Goal: Go to known website: Go to known website

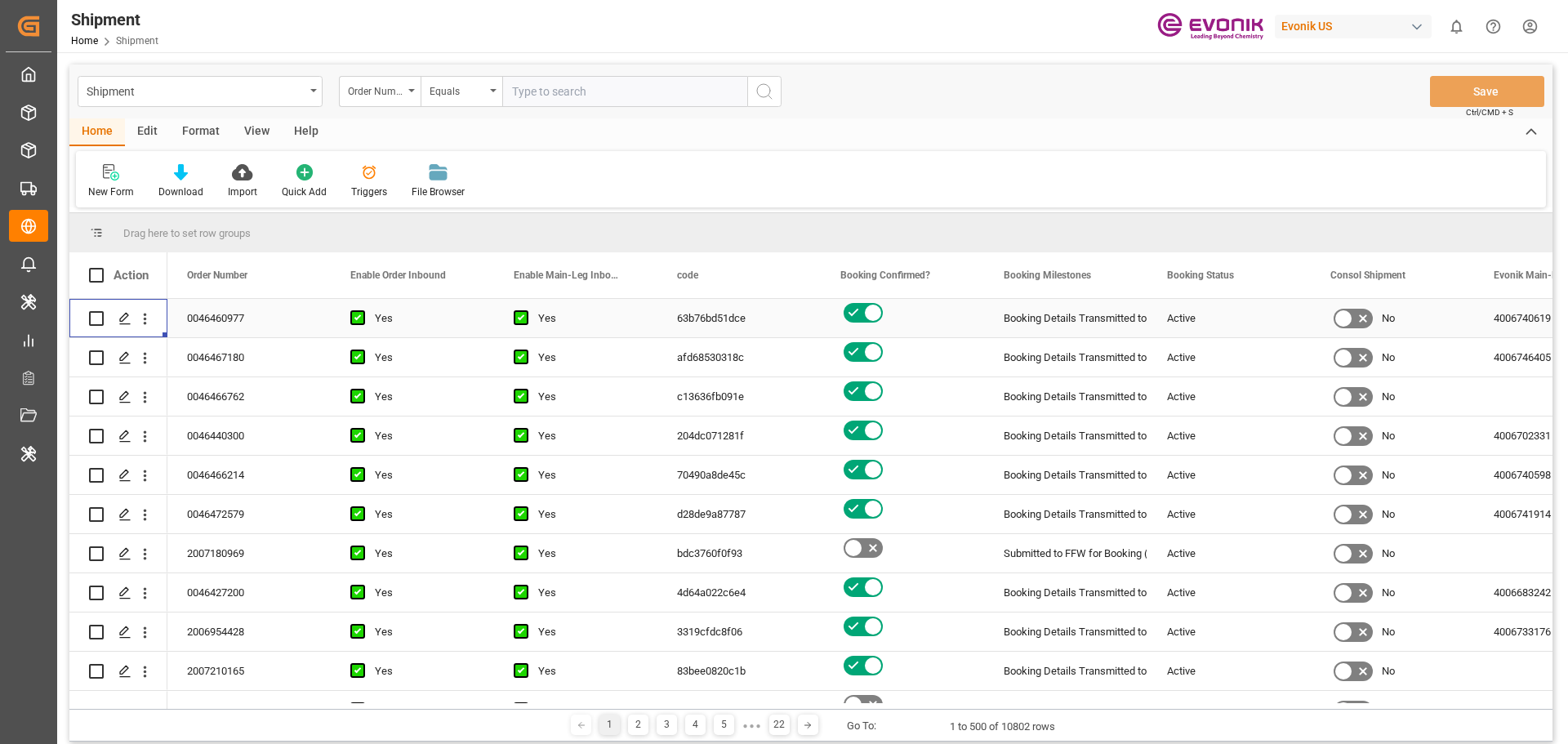
click at [1353, 28] on div "Evonik US" at bounding box center [1353, 27] width 157 height 24
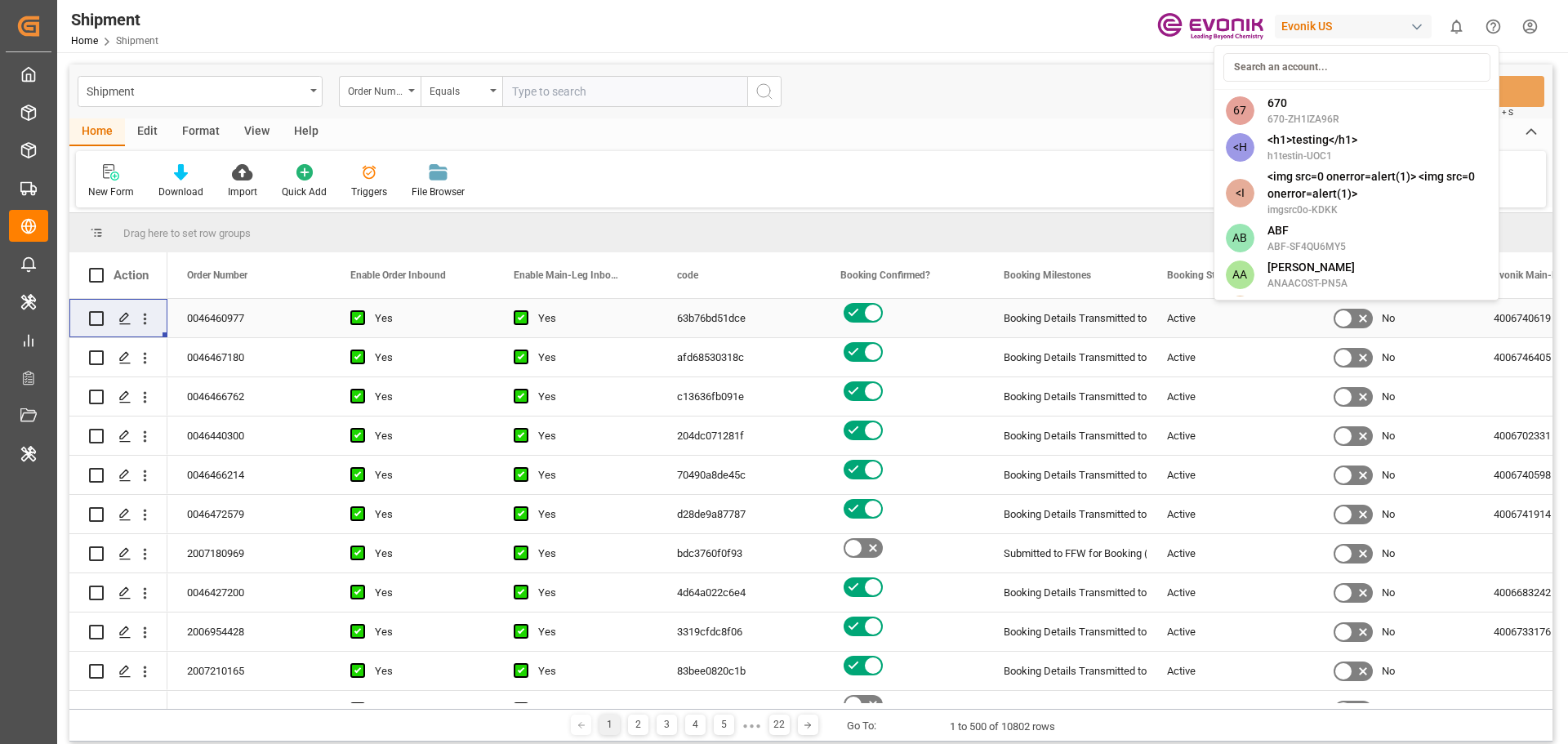
click at [1283, 67] on input at bounding box center [1356, 67] width 267 height 28
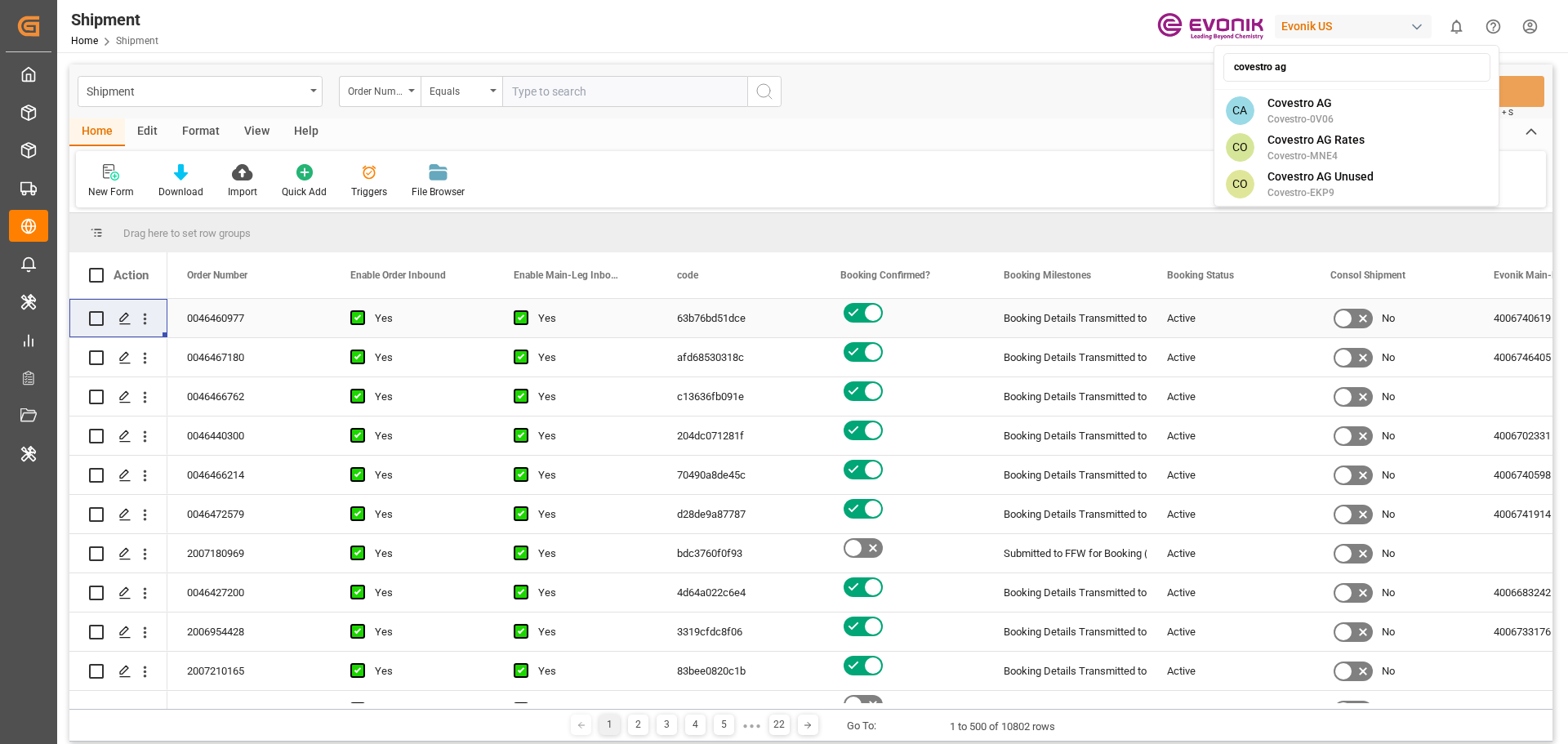
type input "covestro ag"
click at [1321, 109] on span "Covestro AG" at bounding box center [1300, 103] width 66 height 17
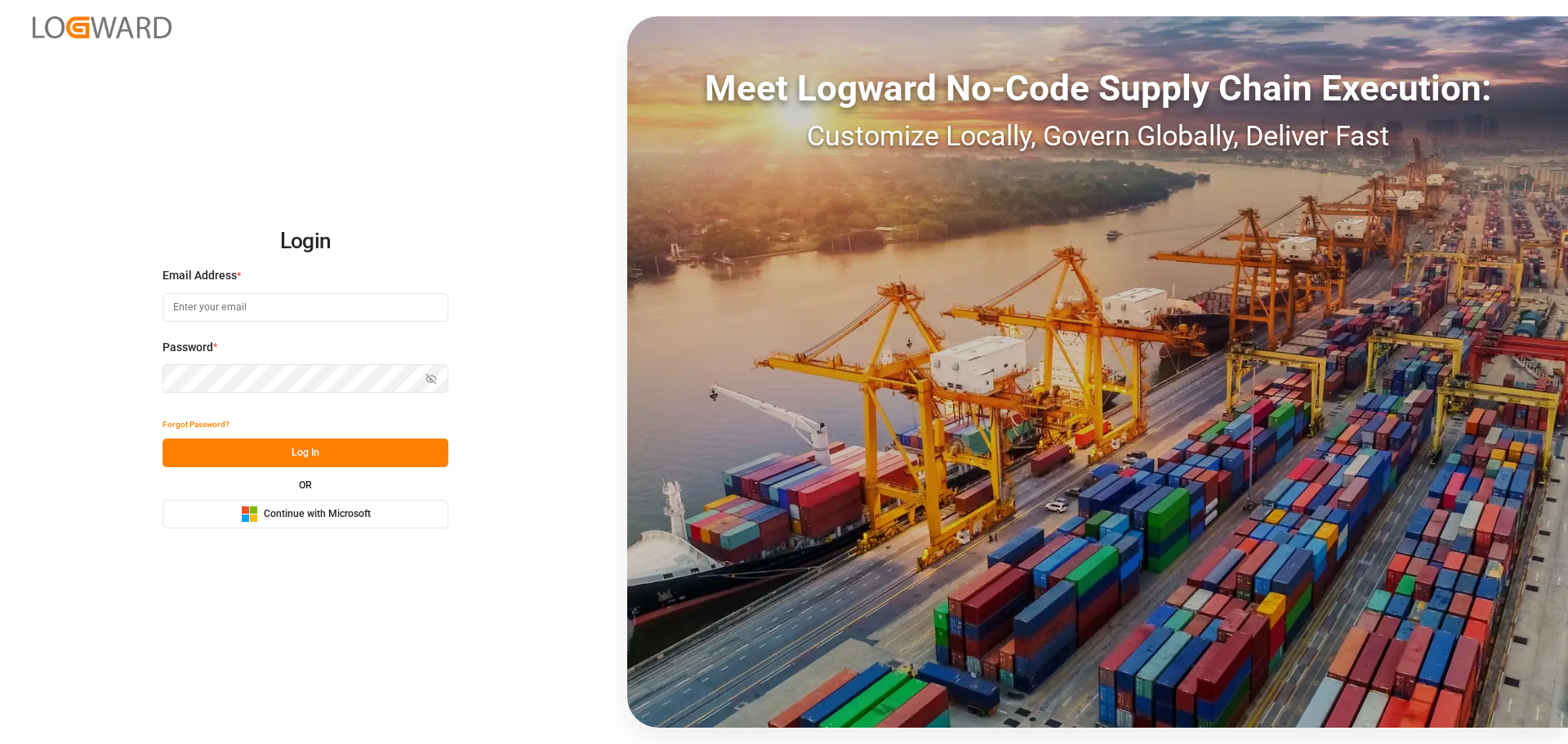
click at [264, 501] on button "Microsoft Logo Continue with Microsoft" at bounding box center [305, 513] width 286 height 28
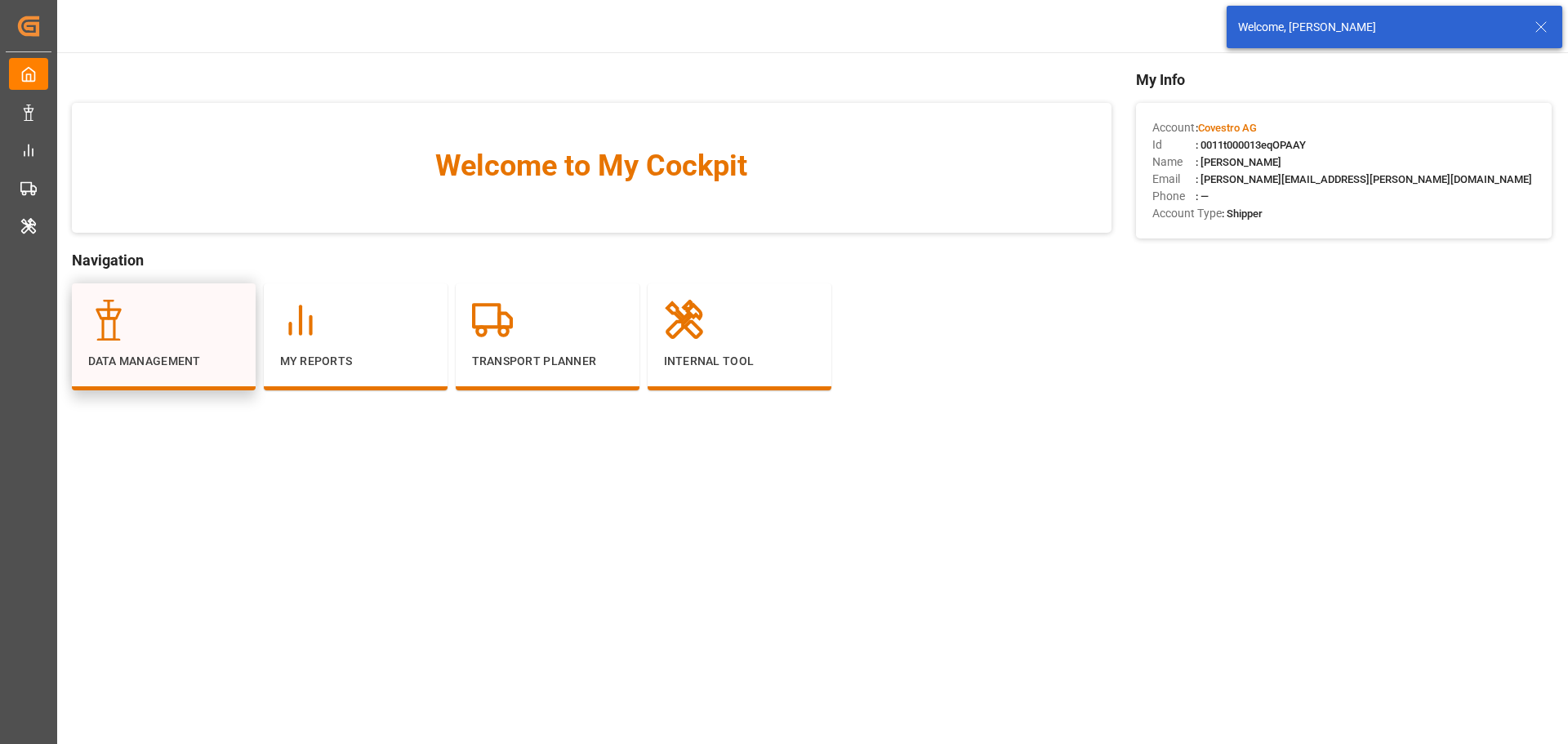
click at [199, 334] on div at bounding box center [163, 320] width 151 height 41
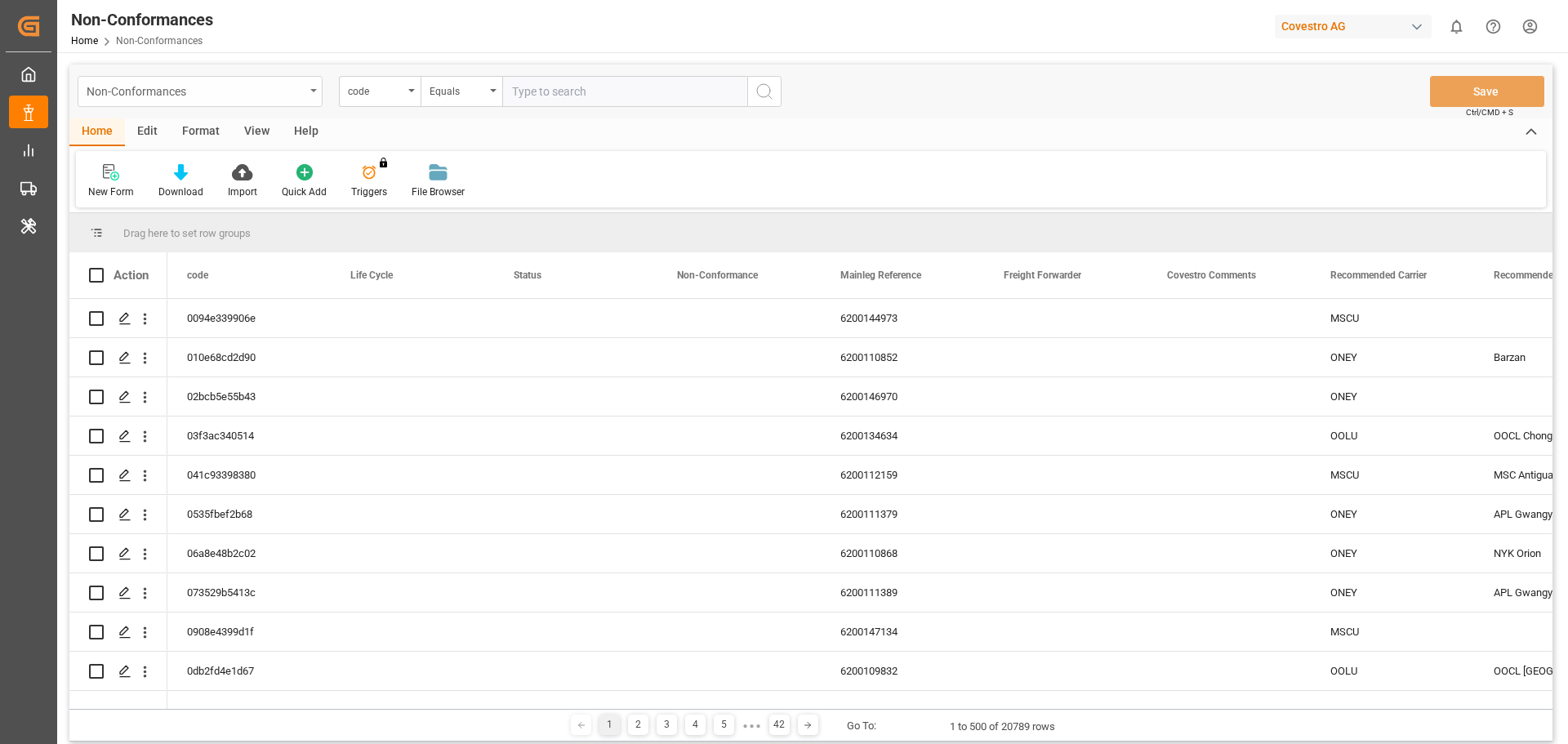
click at [310, 87] on div "Non-Conformances" at bounding box center [200, 92] width 245 height 31
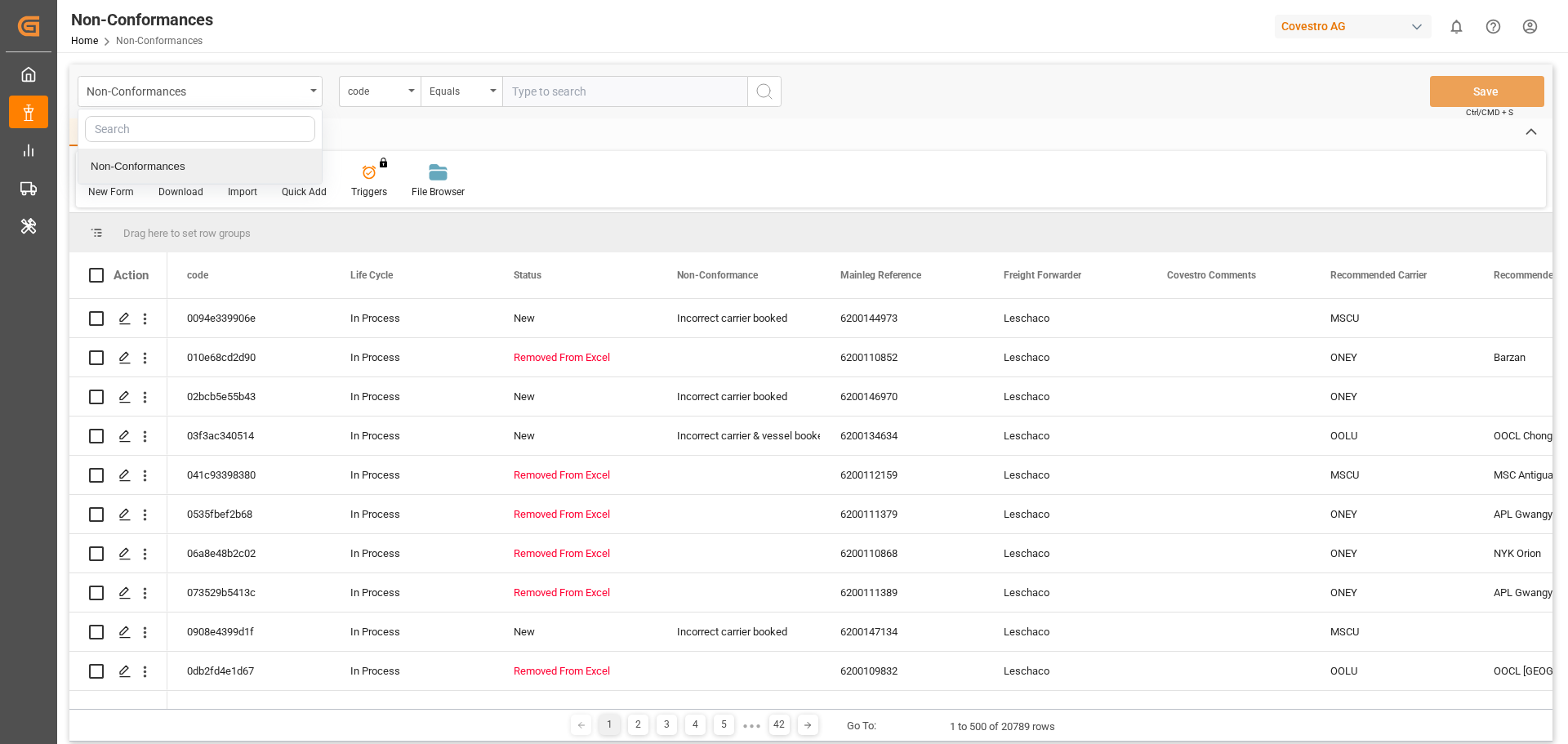
click at [460, 136] on div "Home Edit Format View Help" at bounding box center [811, 132] width 1483 height 27
